Goal: Task Accomplishment & Management: Use online tool/utility

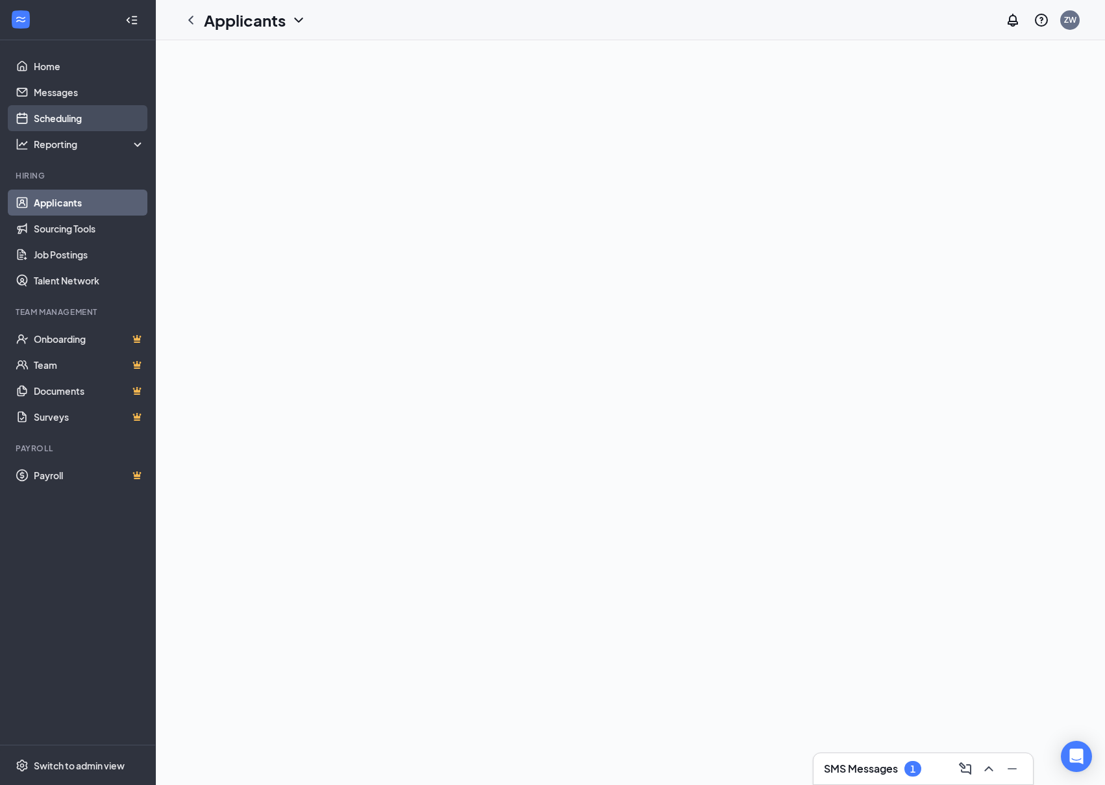
click at [69, 121] on link "Scheduling" at bounding box center [89, 118] width 111 height 26
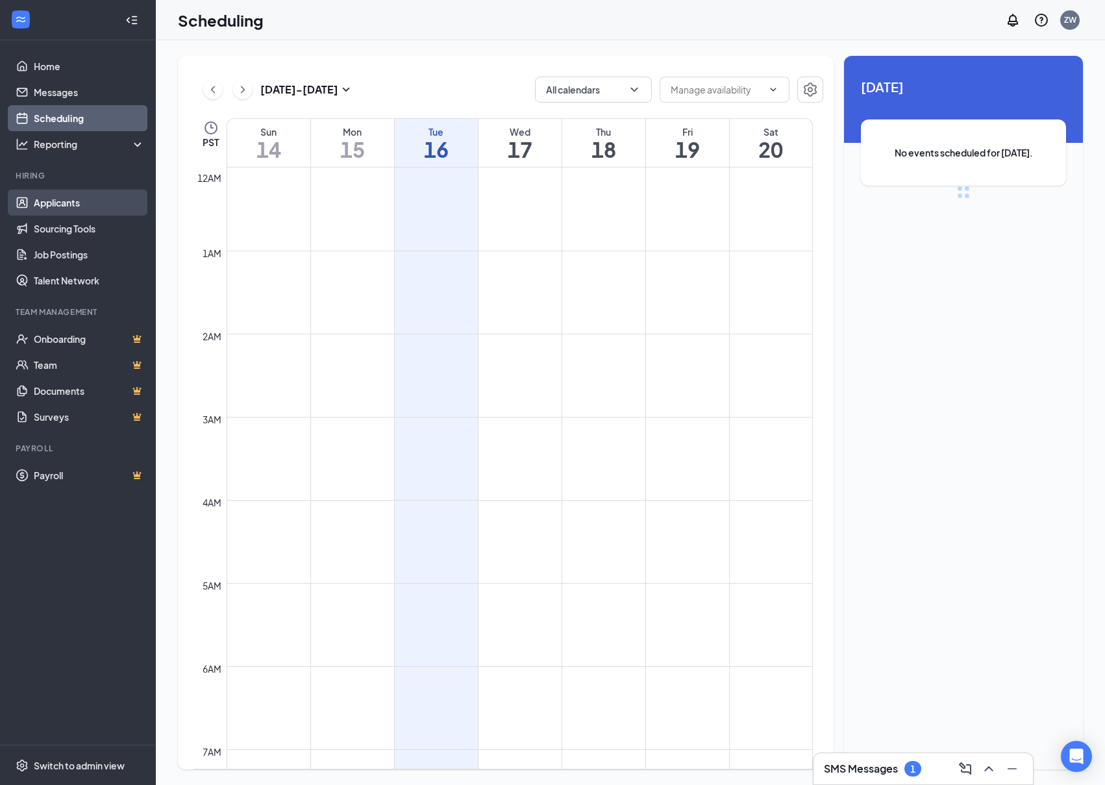
scroll to position [638, 0]
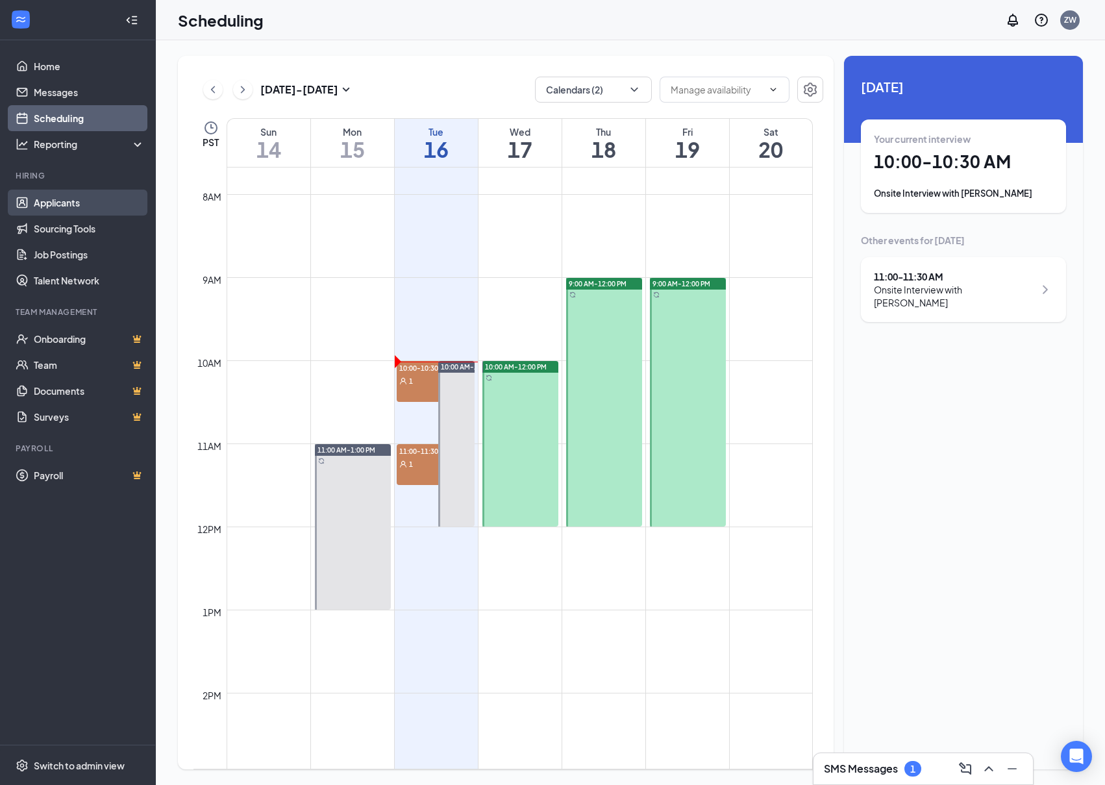
click at [83, 206] on link "Applicants" at bounding box center [89, 203] width 111 height 26
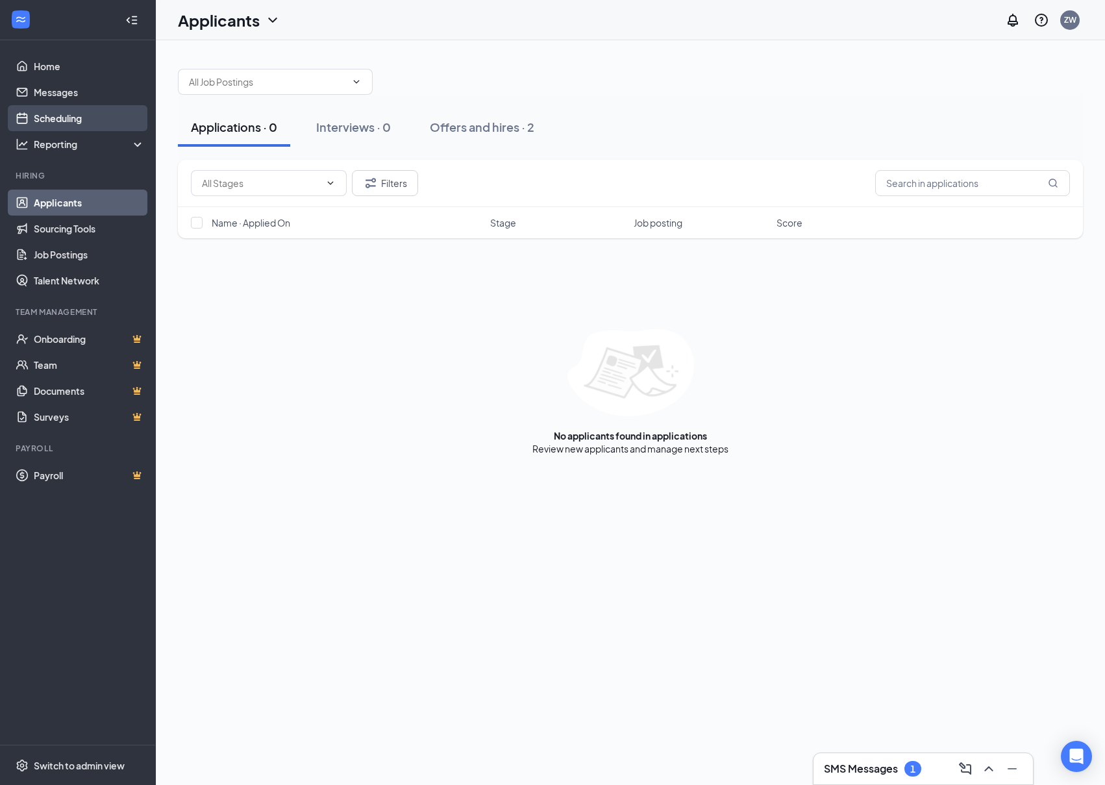
click at [86, 123] on link "Scheduling" at bounding box center [89, 118] width 111 height 26
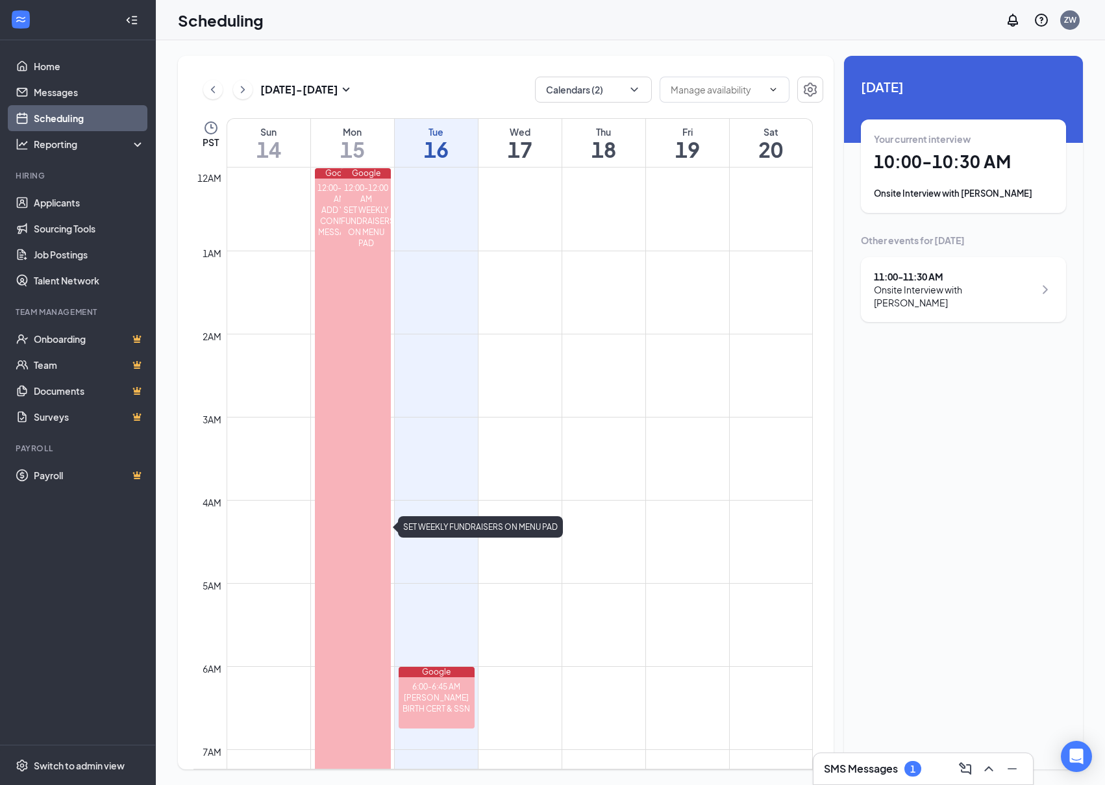
scroll to position [638, 0]
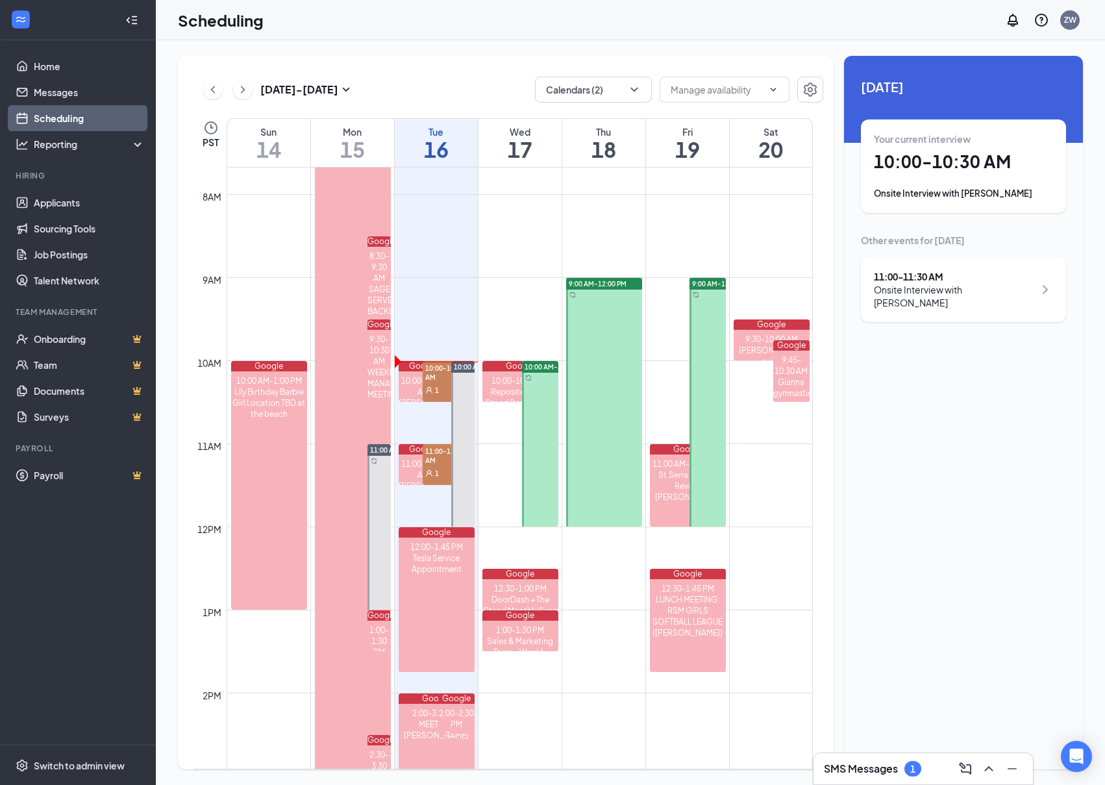
click at [439, 385] on div "1" at bounding box center [449, 389] width 52 height 13
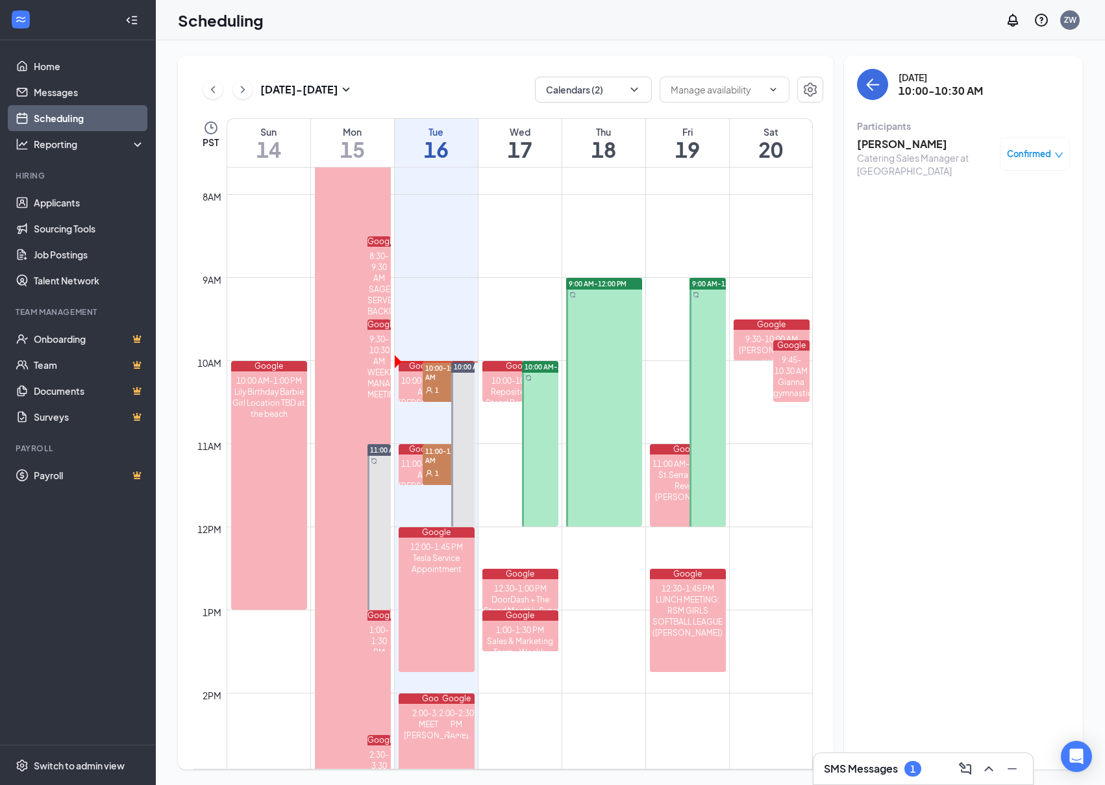
click at [907, 149] on h3 "[PERSON_NAME]" at bounding box center [925, 144] width 136 height 14
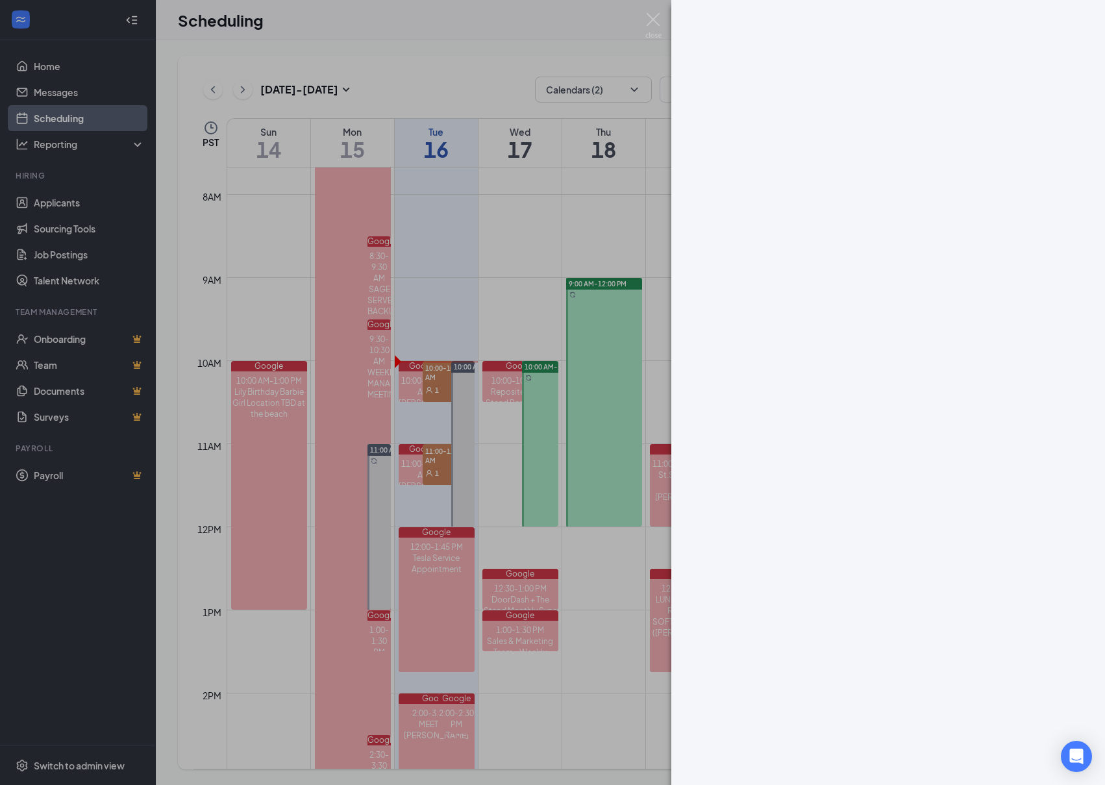
click at [767, 173] on div at bounding box center [888, 392] width 434 height 785
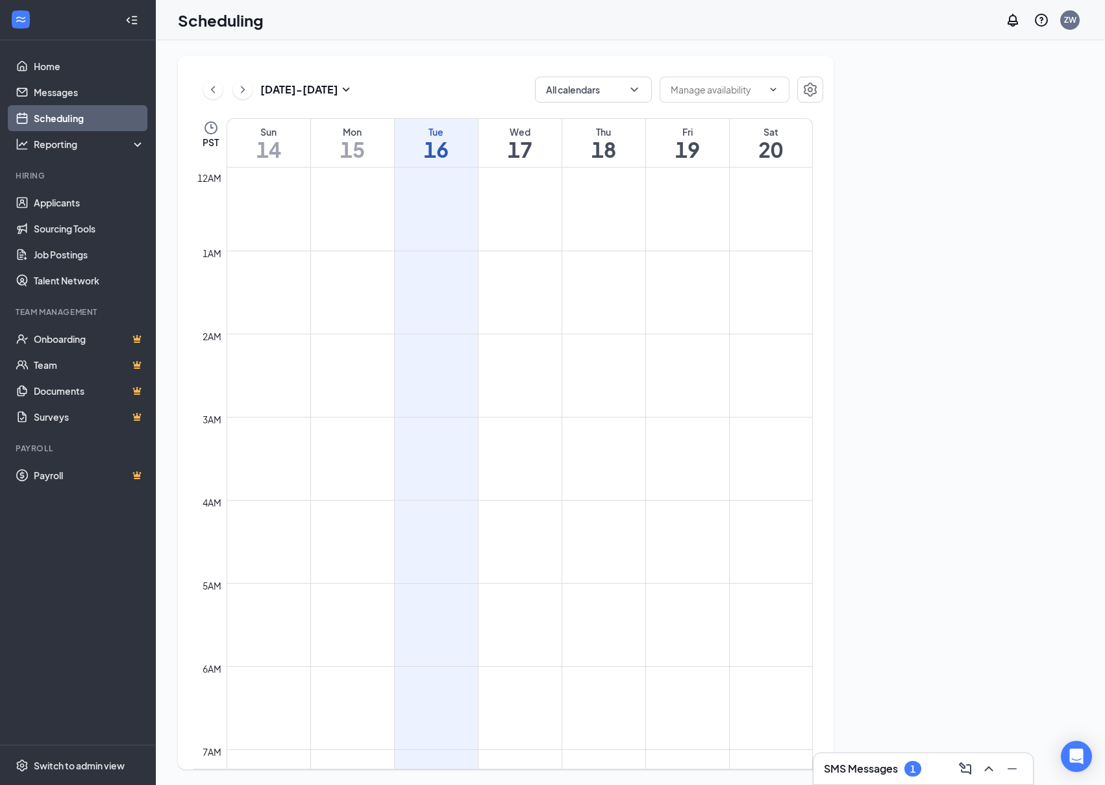
scroll to position [638, 0]
